Goal: Task Accomplishment & Management: Use online tool/utility

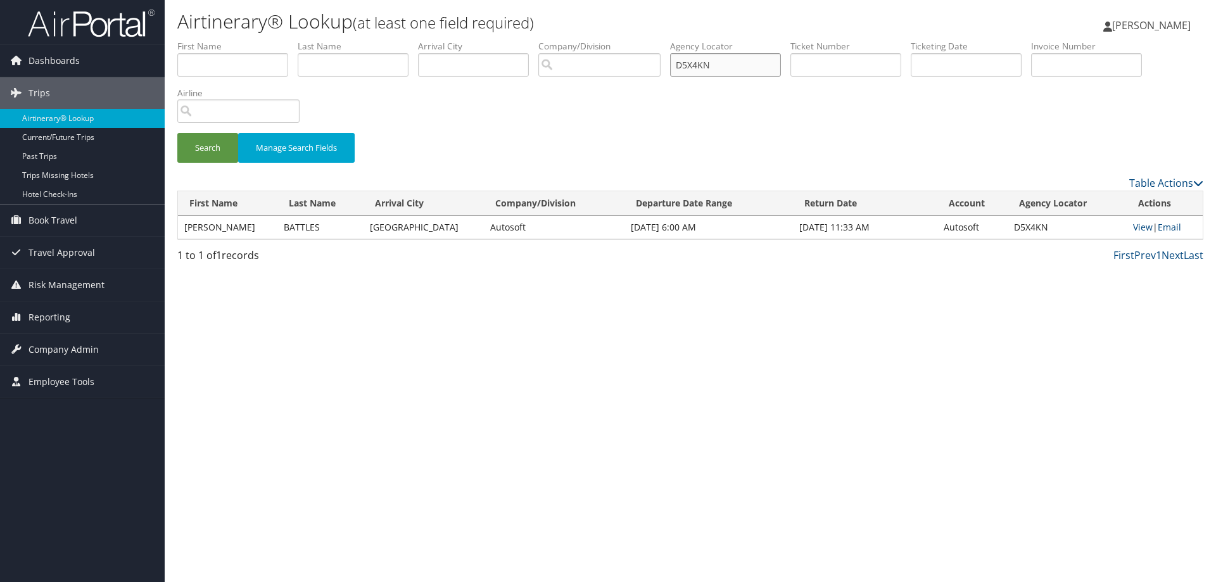
click at [738, 70] on input "D5X4KN" at bounding box center [725, 64] width 111 height 23
paste input "CZ8GFT"
type input "CZ8GFT"
click at [210, 145] on button "Search" at bounding box center [207, 148] width 61 height 30
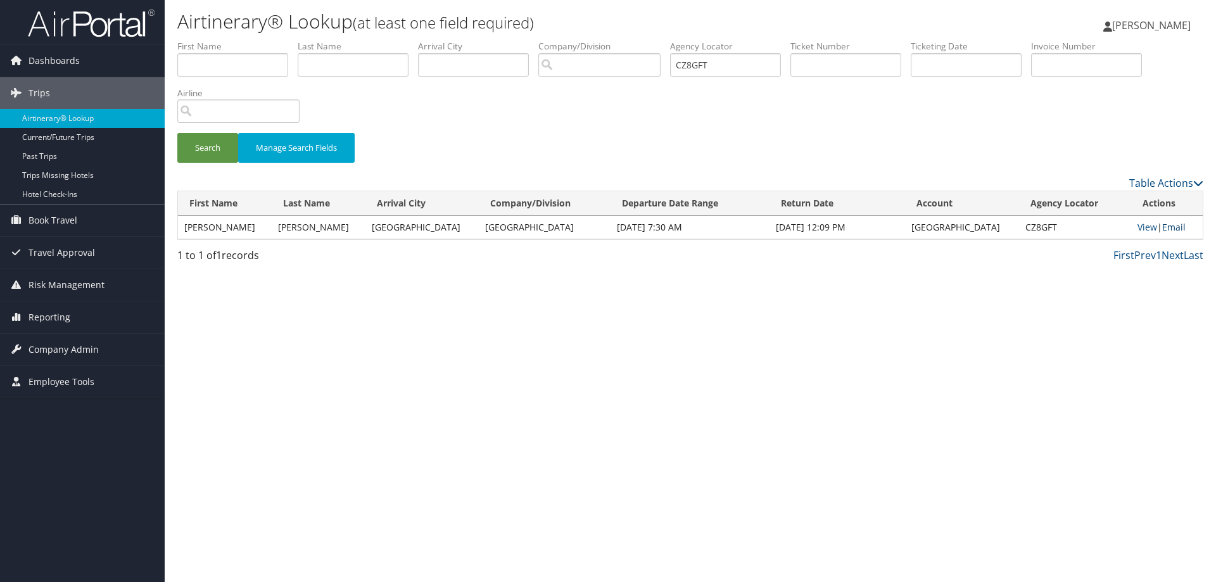
click at [1174, 229] on link "Email" at bounding box center [1173, 227] width 23 height 12
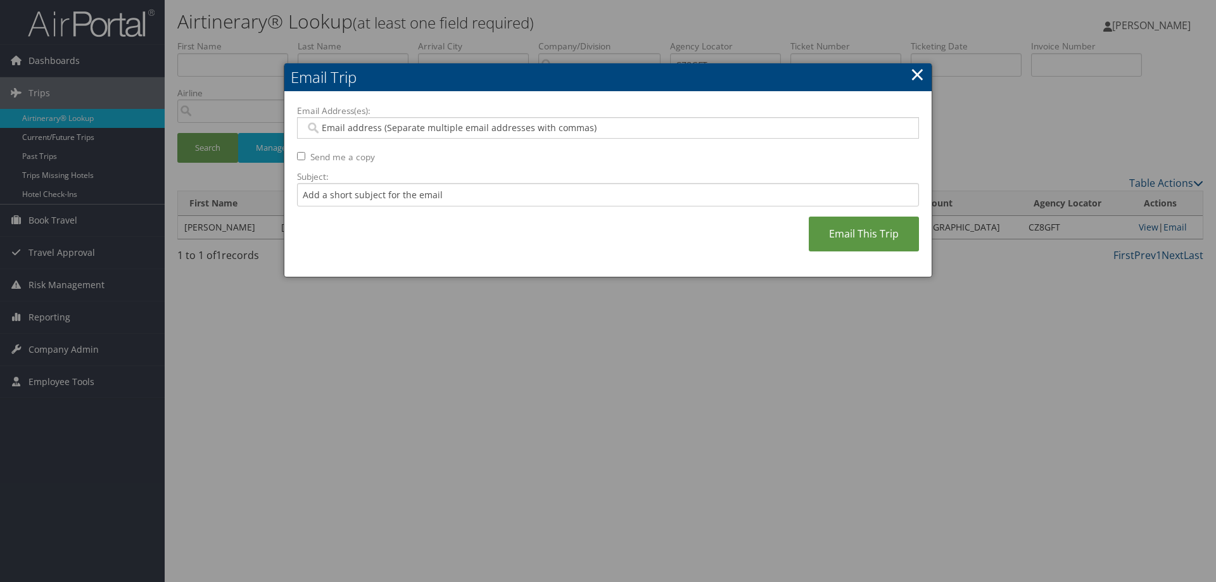
click at [376, 130] on input "Email Address(es):" at bounding box center [607, 128] width 605 height 13
paste input "[EMAIL_ADDRESS][DOMAIN_NAME]"
type input "[EMAIL_ADDRESS][DOMAIN_NAME]"
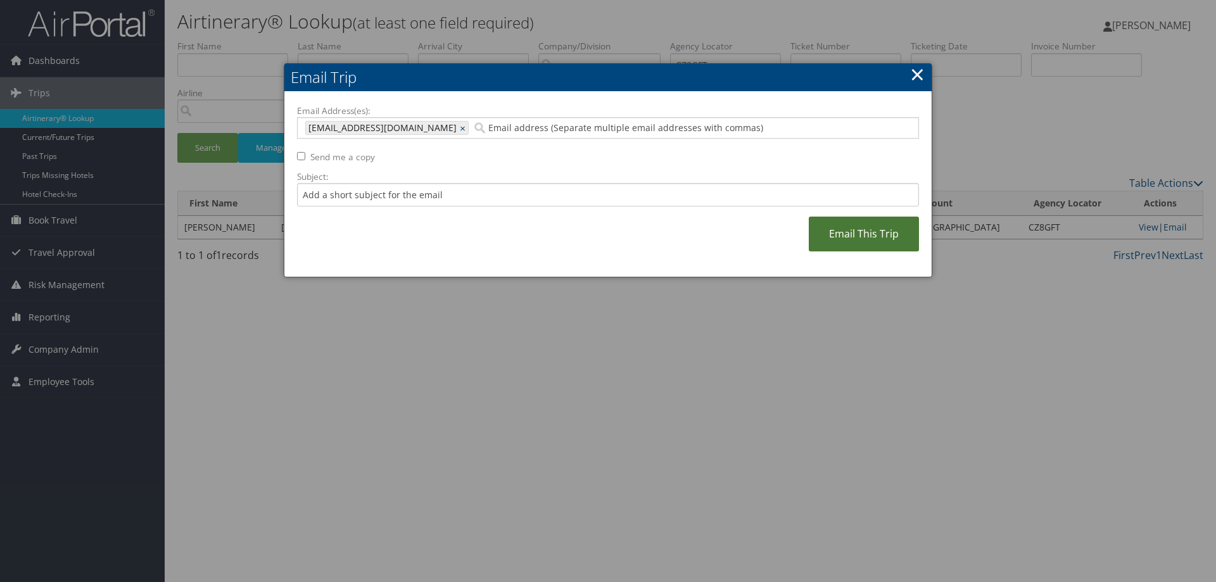
click at [841, 235] on link "Email This Trip" at bounding box center [864, 234] width 110 height 35
